Goal: Transaction & Acquisition: Purchase product/service

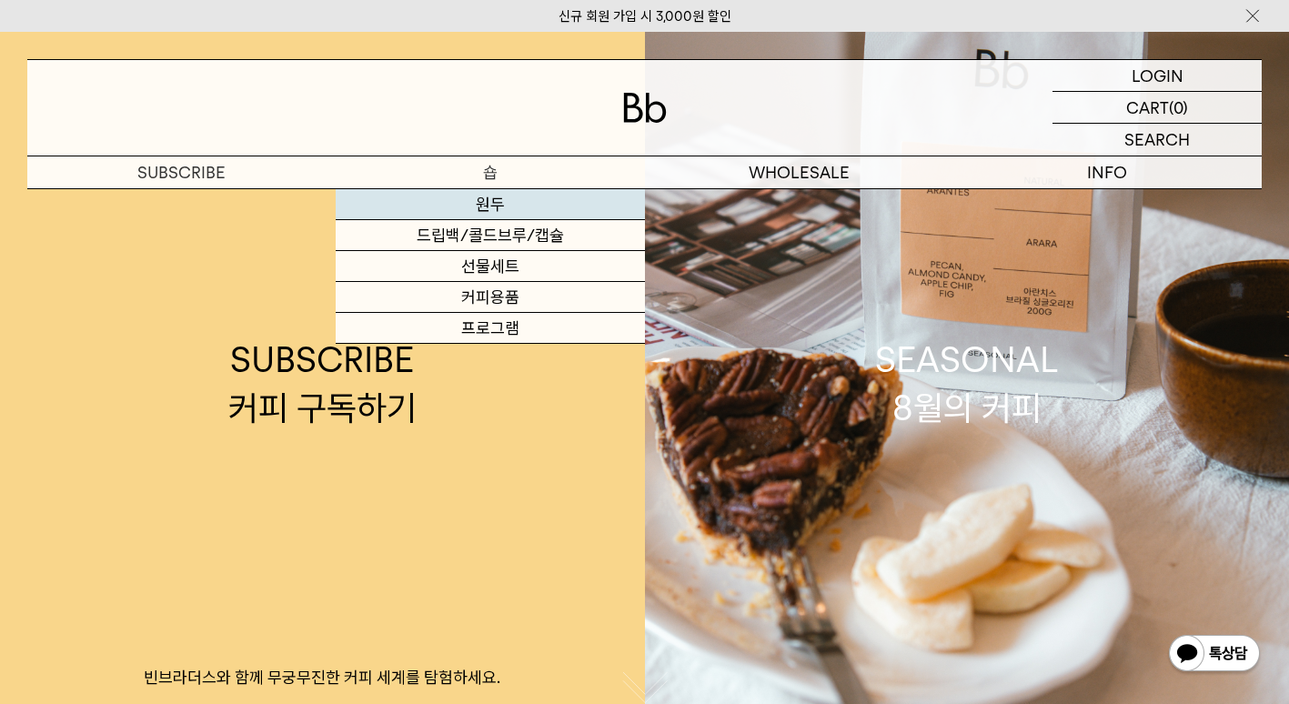
click at [487, 199] on link "원두" at bounding box center [490, 204] width 308 height 31
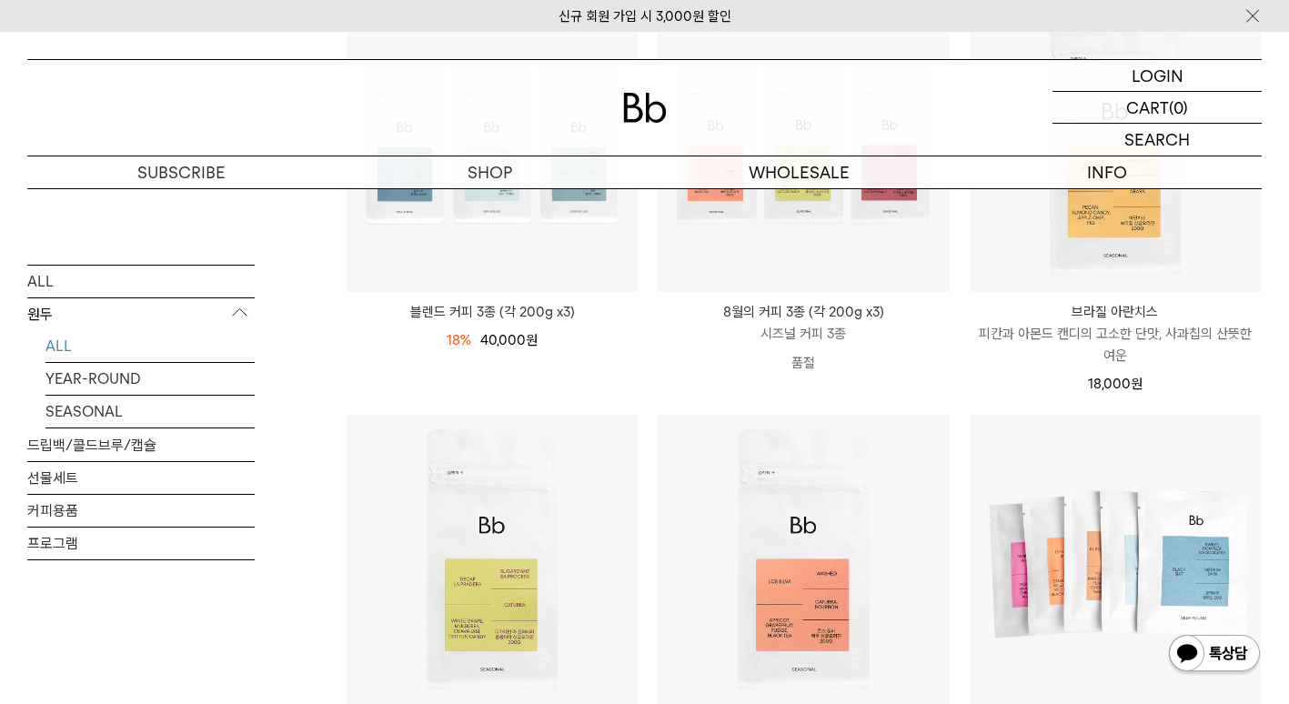
scroll to position [909, 0]
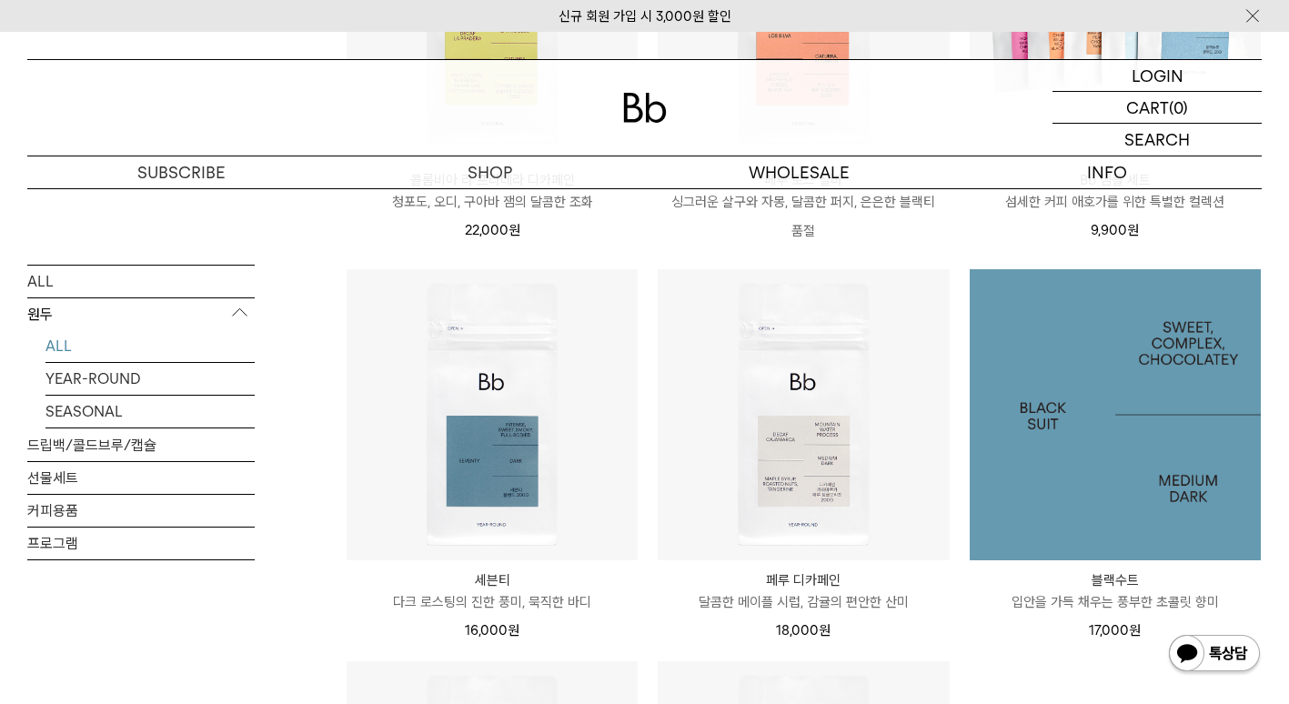
click at [1097, 373] on img at bounding box center [1115, 414] width 291 height 291
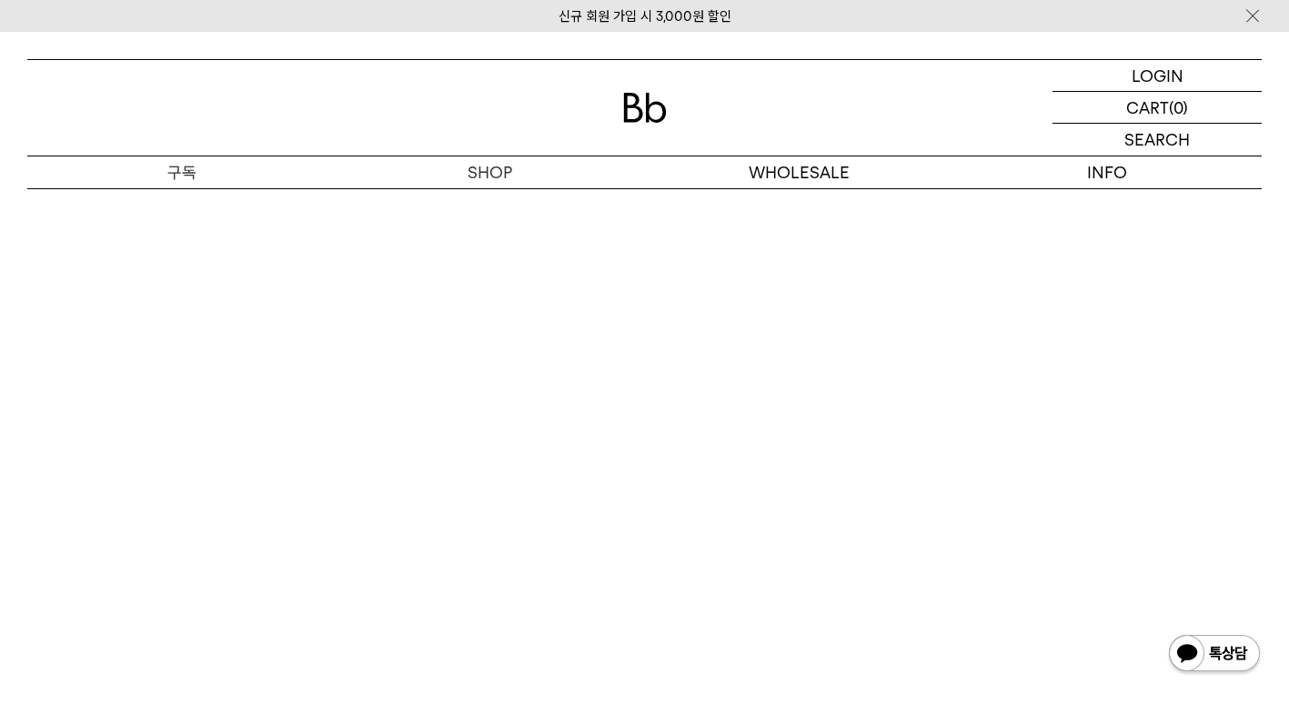
scroll to position [3274, 0]
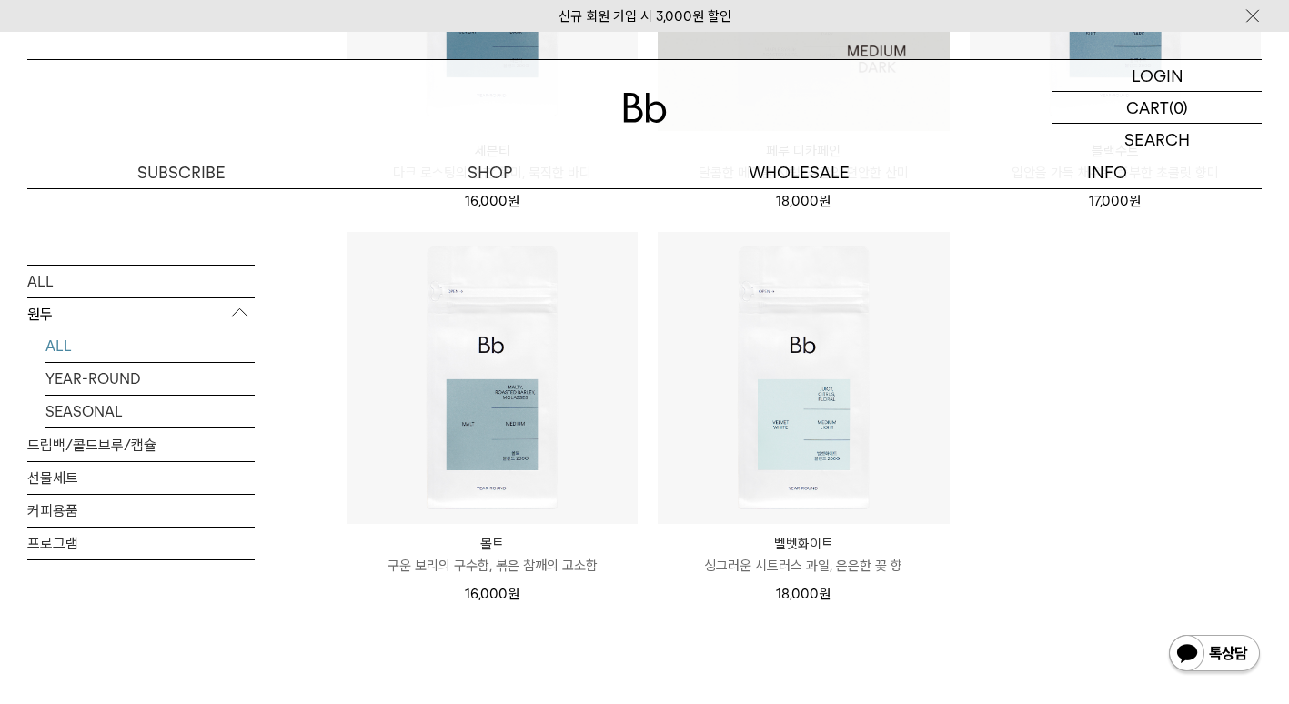
scroll to position [1423, 0]
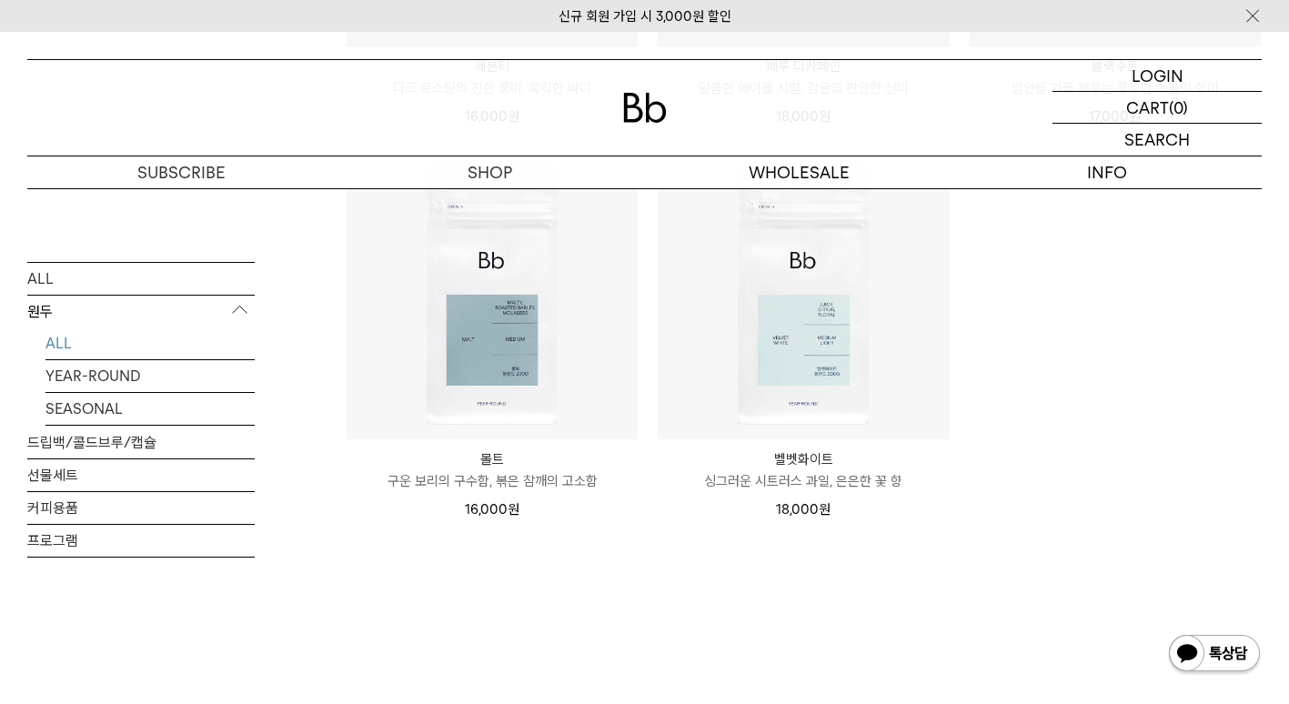
click at [70, 344] on link "ALL" at bounding box center [149, 343] width 209 height 32
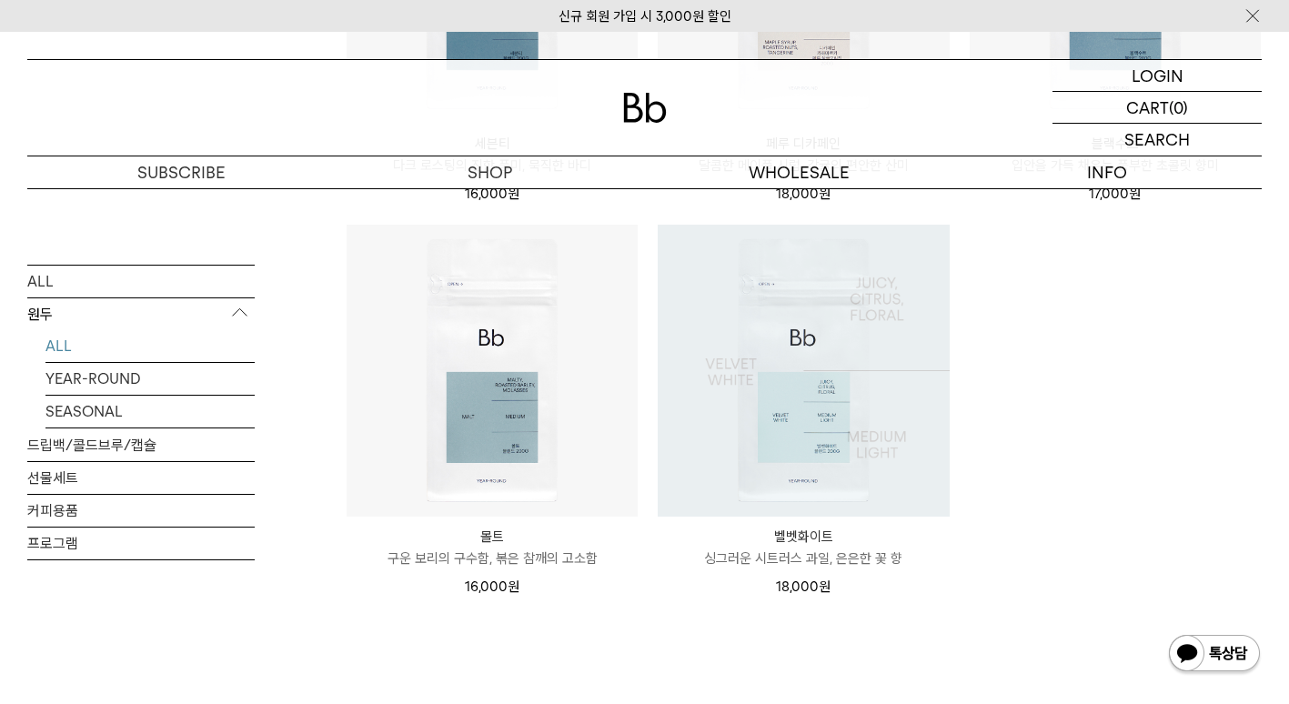
scroll to position [1364, 0]
